Goal: Find specific page/section: Find specific page/section

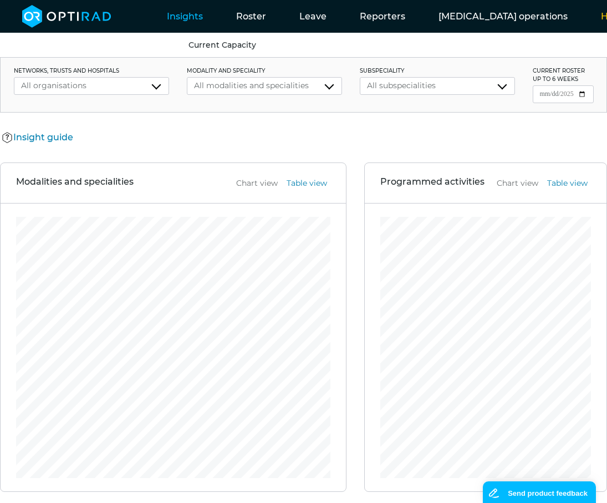
click at [523, 71] on button "UHD" at bounding box center [599, 75] width 88 height 20
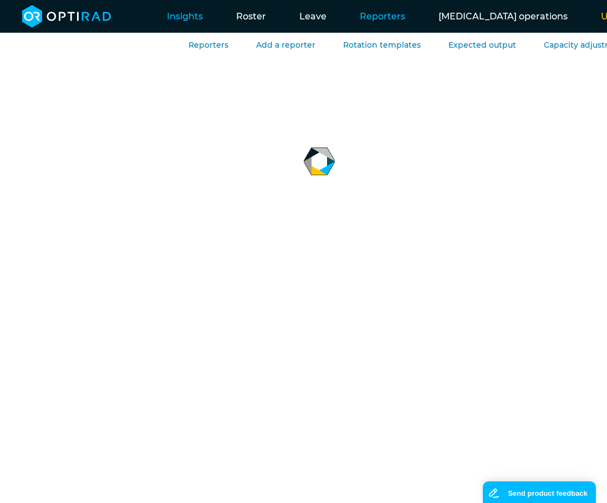
click at [382, 22] on link "Reporters" at bounding box center [382, 16] width 79 height 44
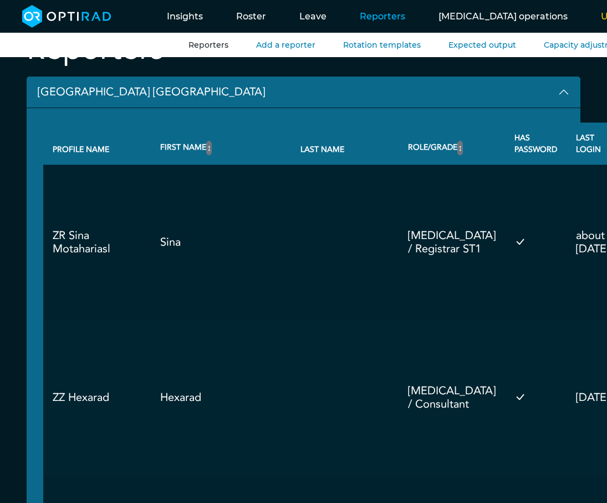
scroll to position [94, 0]
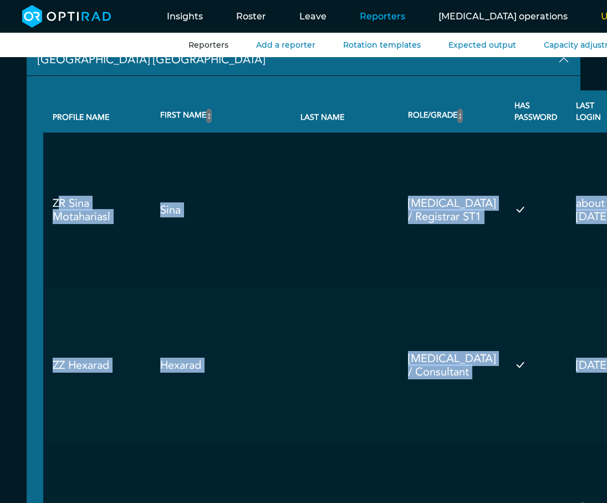
drag, startPoint x: 54, startPoint y: 205, endPoint x: 60, endPoint y: 452, distance: 247.4
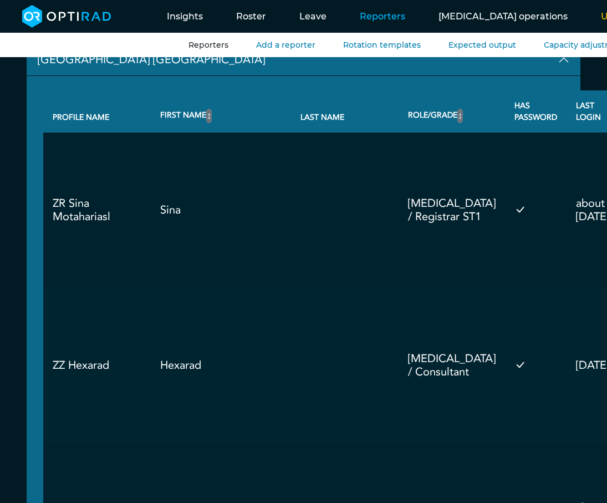
click at [103, 423] on td "ZZ Hexarad" at bounding box center [97, 365] width 108 height 155
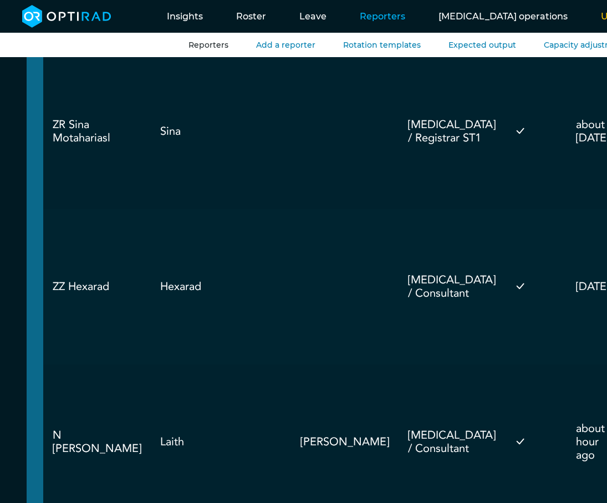
scroll to position [512, 0]
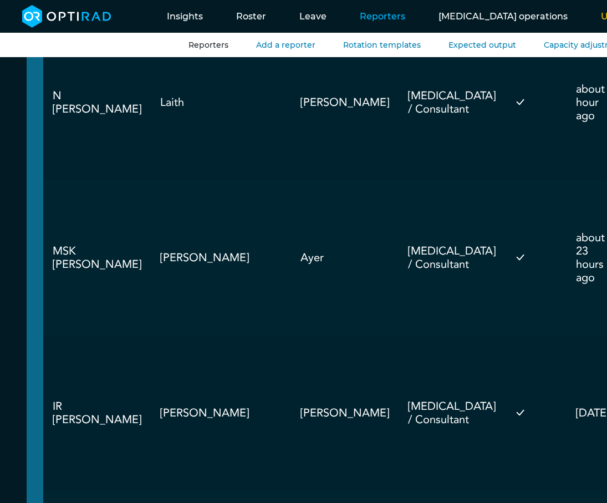
click at [291, 318] on td "Ayer" at bounding box center [345, 257] width 108 height 155
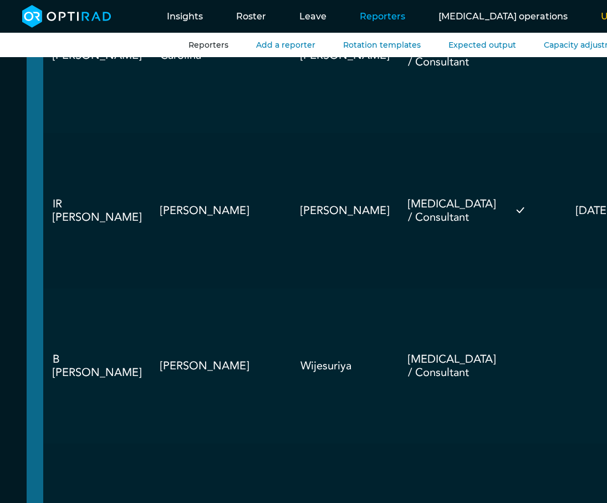
scroll to position [9339, 0]
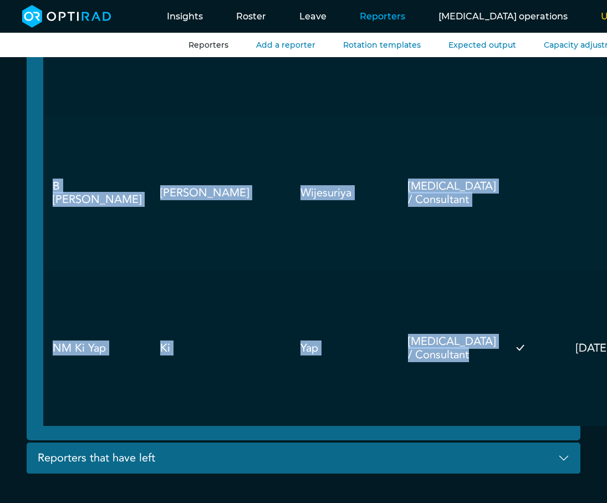
drag, startPoint x: 53, startPoint y: 293, endPoint x: 448, endPoint y: 363, distance: 401.0
copy tbody "ZR [PERSON_NAME] Sina [MEDICAL_DATA] / Registrar ST1 about [DATE] Profile Remov…"
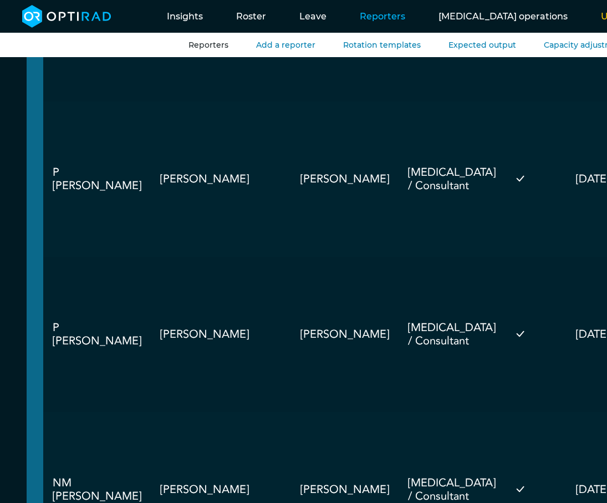
click at [291, 221] on td "[PERSON_NAME]" at bounding box center [345, 178] width 108 height 155
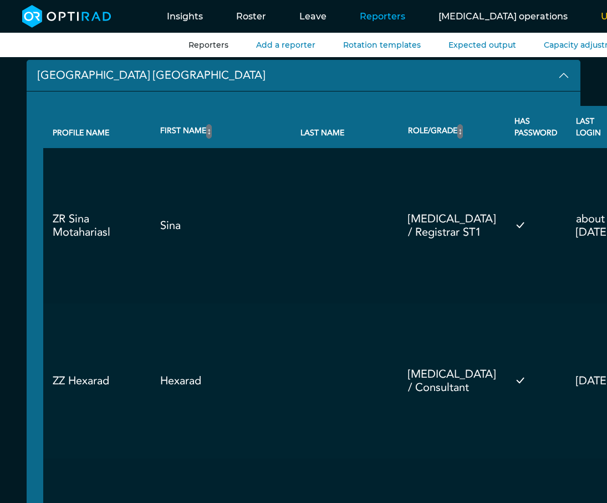
scroll to position [84, 0]
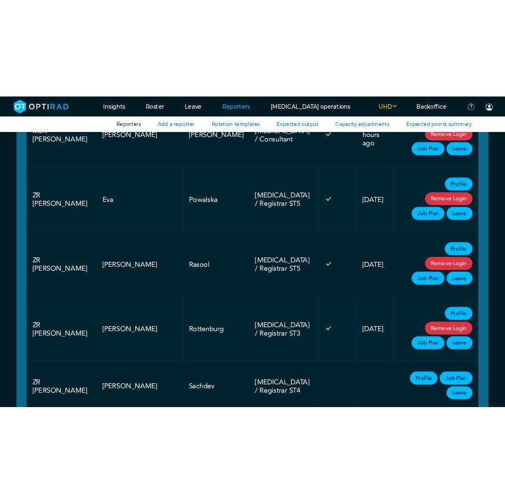
scroll to position [4771, 0]
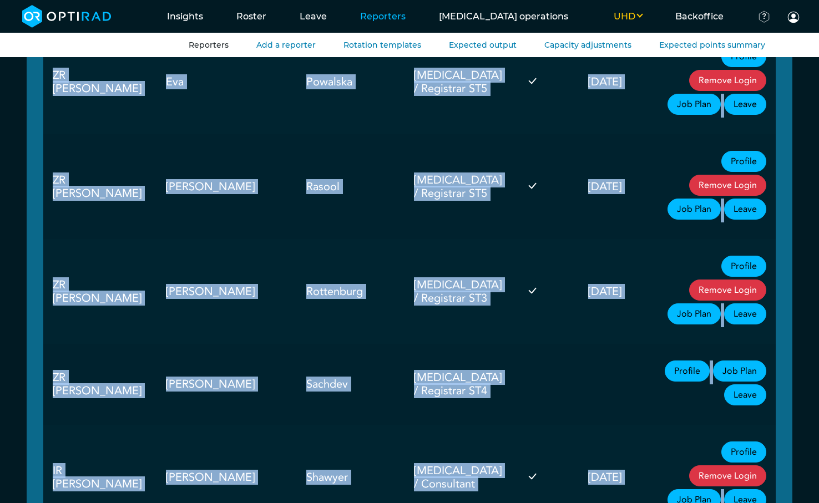
drag, startPoint x: 52, startPoint y: 261, endPoint x: 445, endPoint y: 409, distance: 420.8
copy tbody "ZR [PERSON_NAME] Sina [MEDICAL_DATA] / Registrar ST1 about [DATE] Profile Remov…"
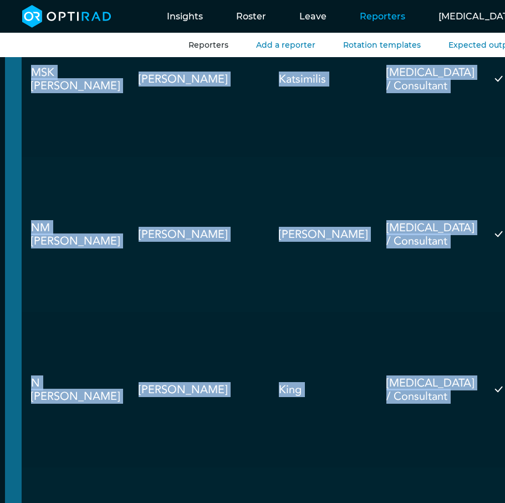
copy tbody "ZR [PERSON_NAME] Sina [MEDICAL_DATA] / Registrar ST1 about [DATE] Profile Remov…"
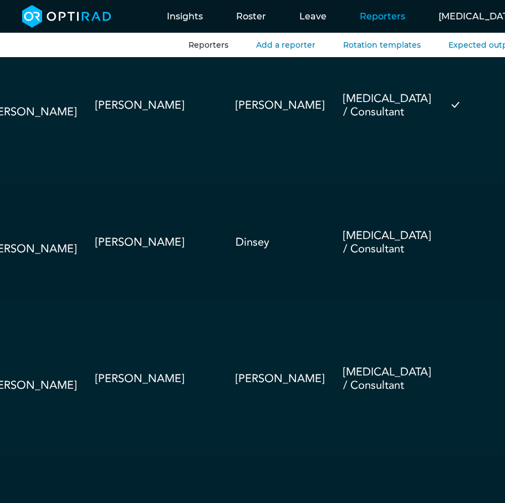
scroll to position [1879, 60]
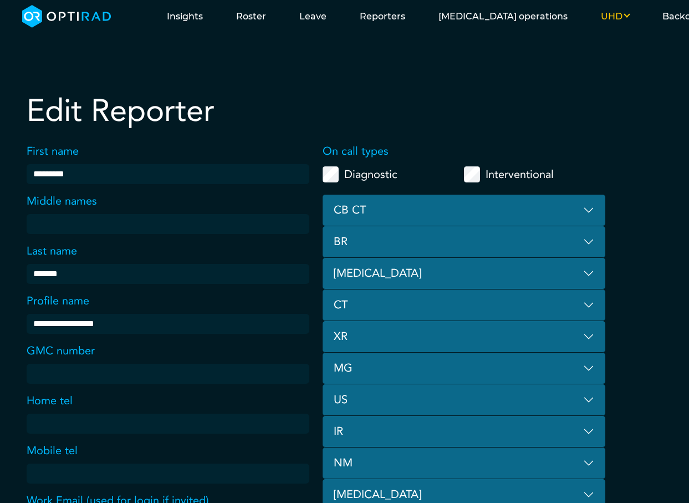
click at [263, 103] on h2 "Edit Reporter" at bounding box center [316, 111] width 579 height 37
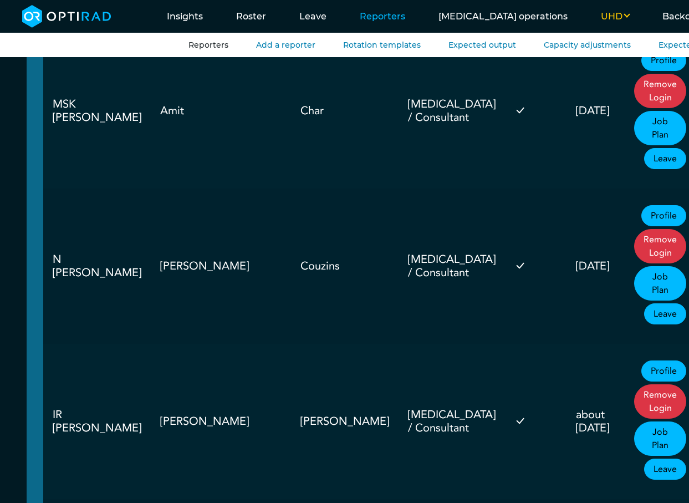
scroll to position [1927, 0]
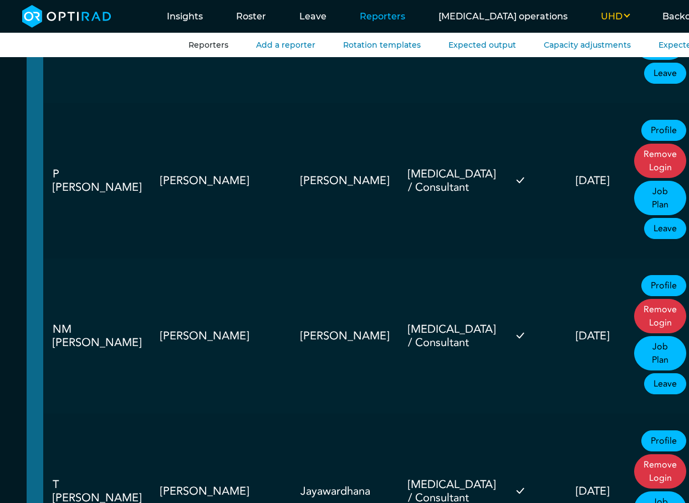
scroll to position [6820, 0]
